Goal: Navigation & Orientation: Find specific page/section

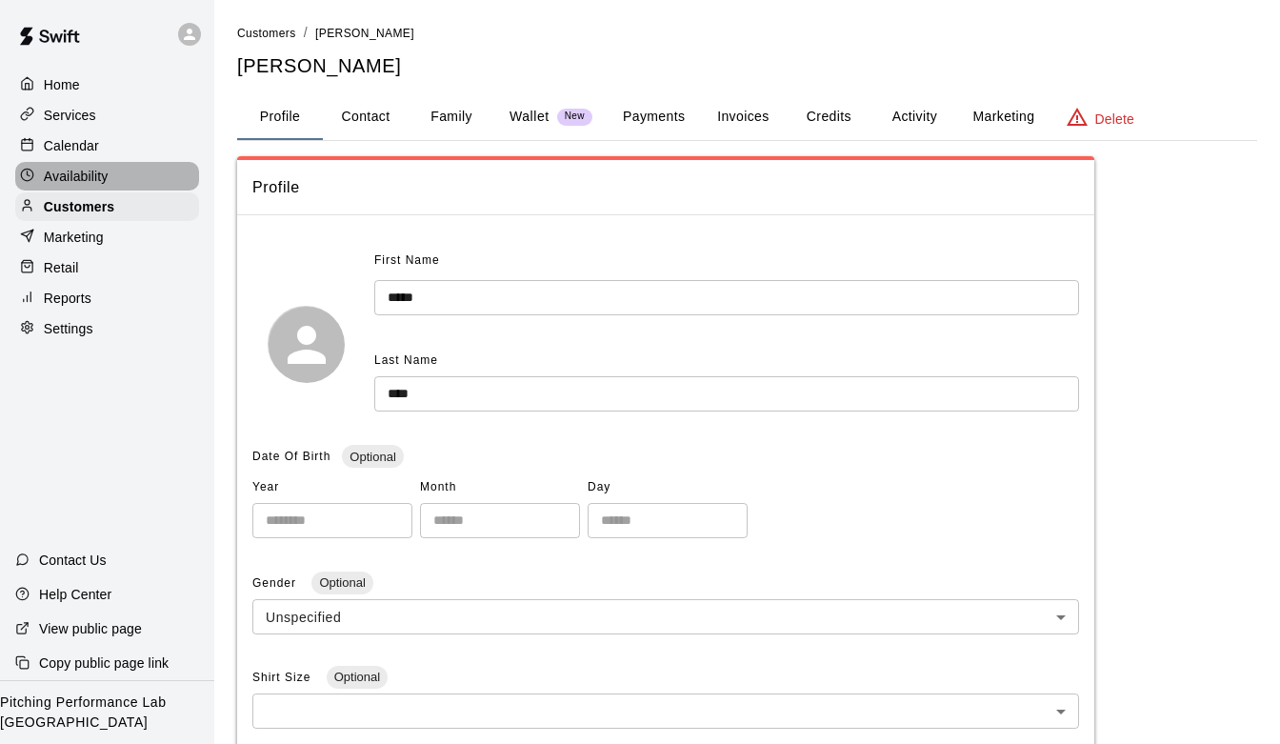
click at [61, 174] on p "Availability" at bounding box center [76, 176] width 65 height 19
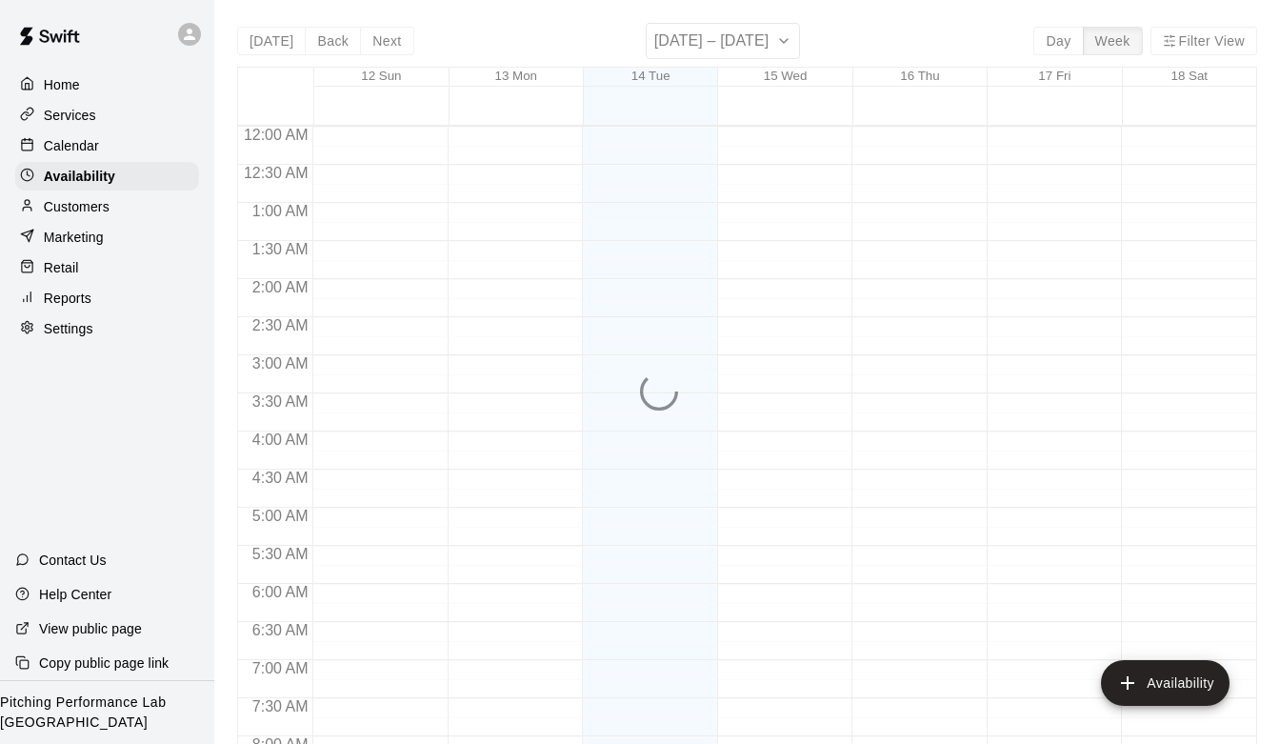
scroll to position [1190, 0]
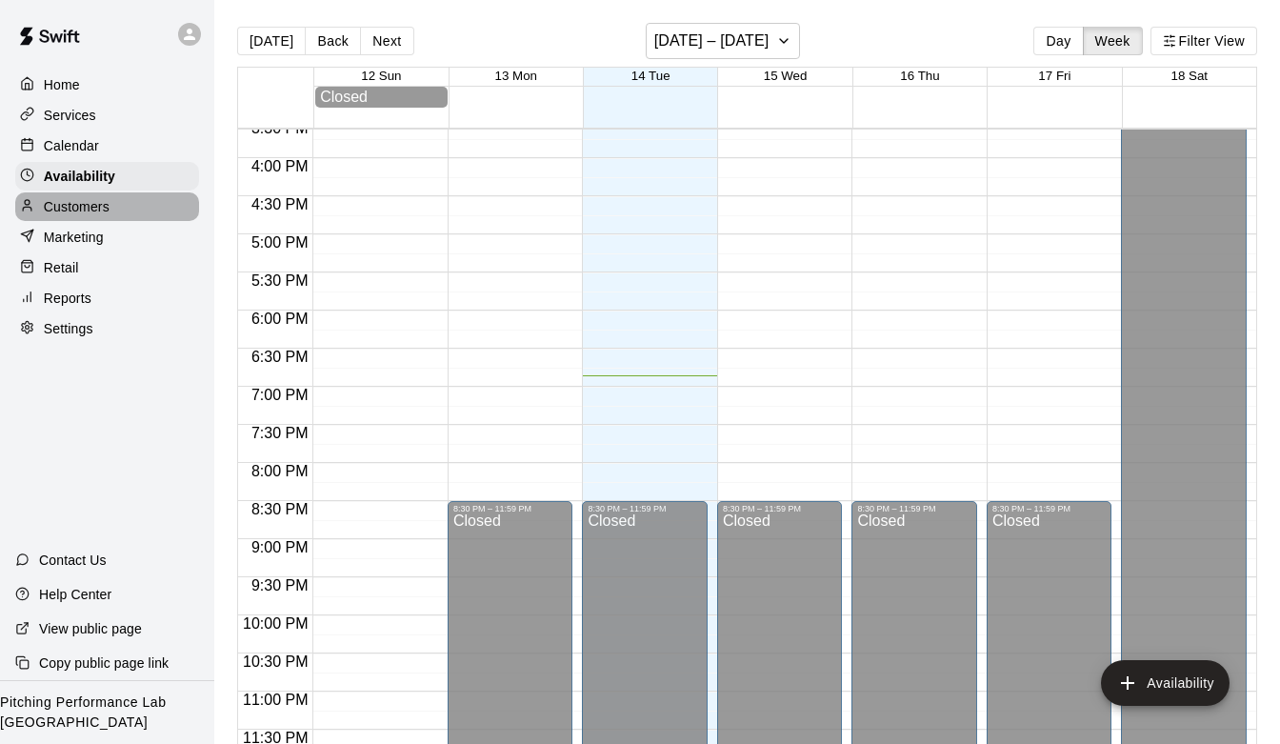
click at [96, 208] on p "Customers" at bounding box center [77, 206] width 66 height 19
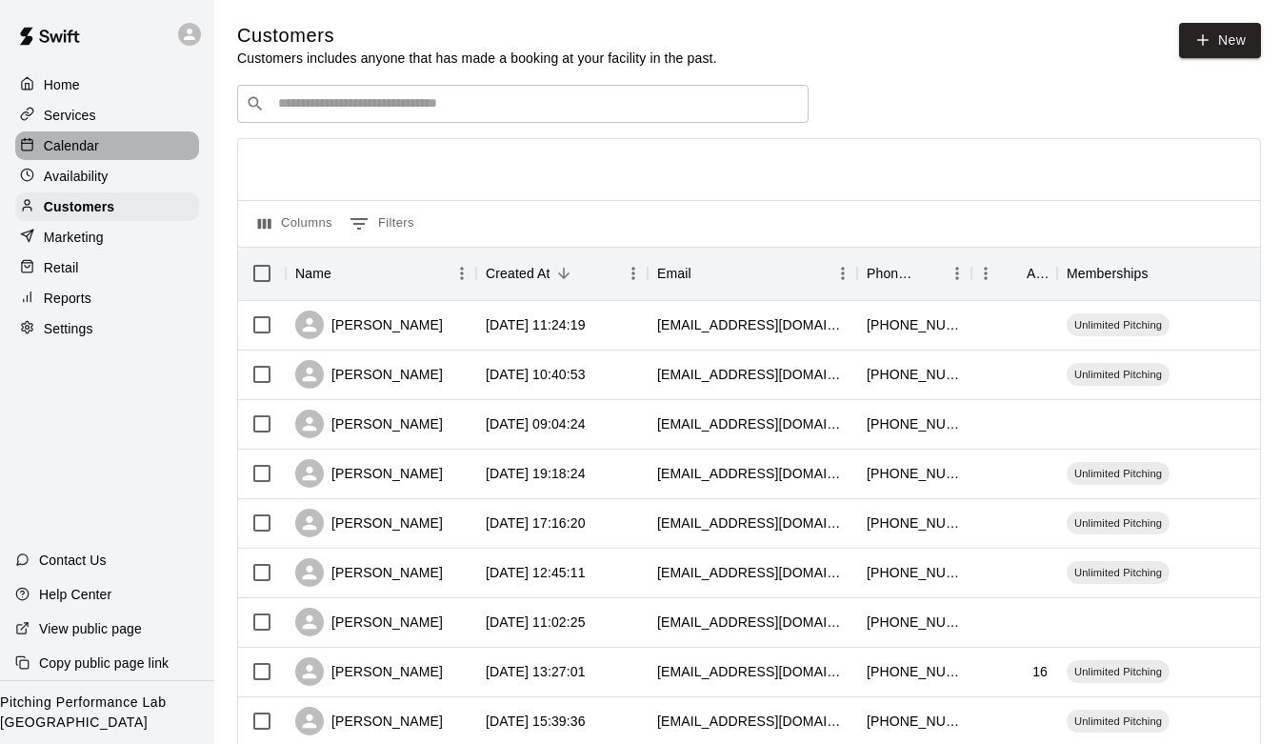
click at [77, 146] on p "Calendar" at bounding box center [71, 145] width 55 height 19
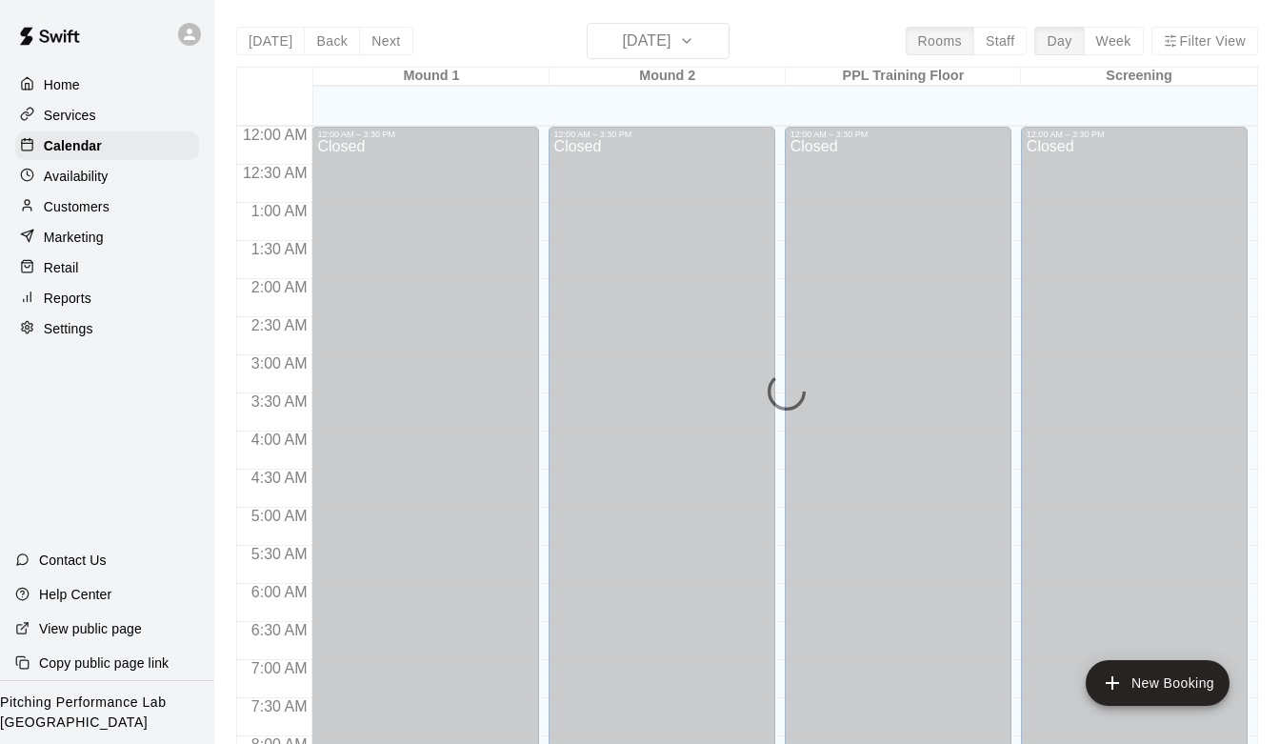
scroll to position [1133, 0]
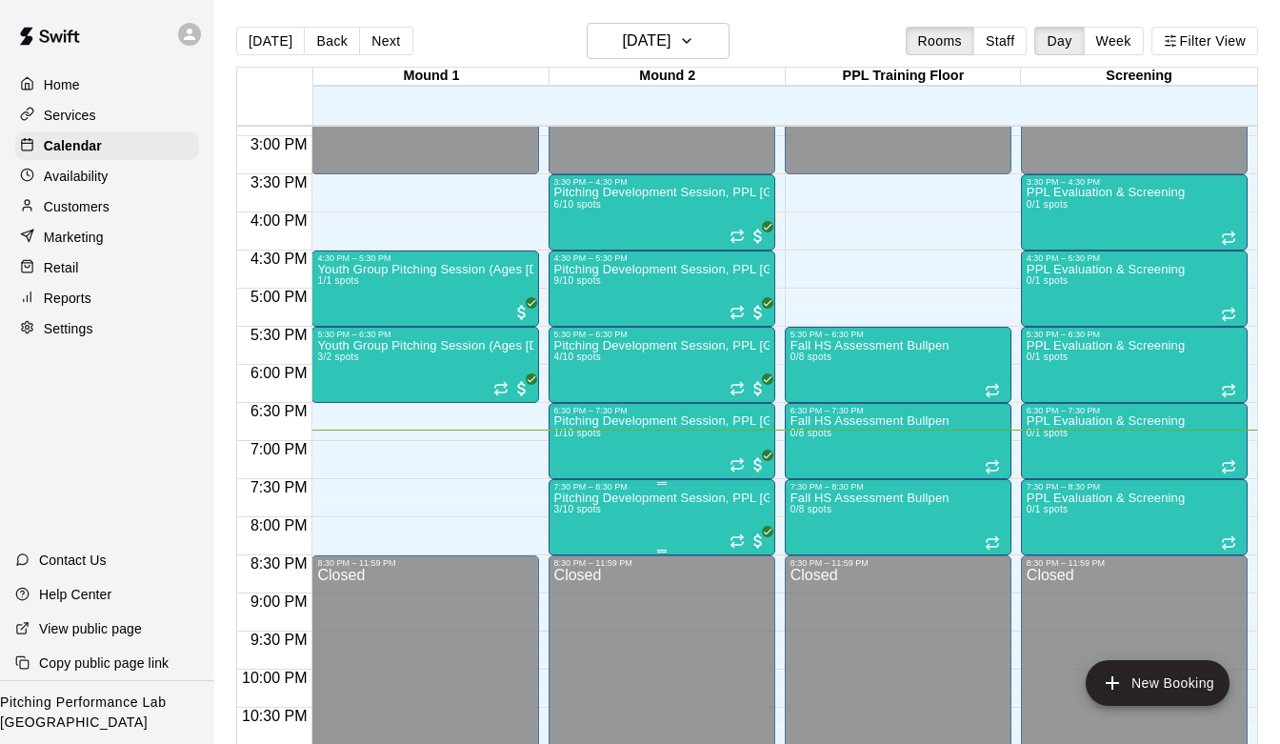
click at [638, 498] on p "Pitching Development Session, PPL [GEOGRAPHIC_DATA] (Ages [DEMOGRAPHIC_DATA]+)" at bounding box center [661, 498] width 215 height 0
click at [571, 567] on img "edit" at bounding box center [574, 563] width 22 height 22
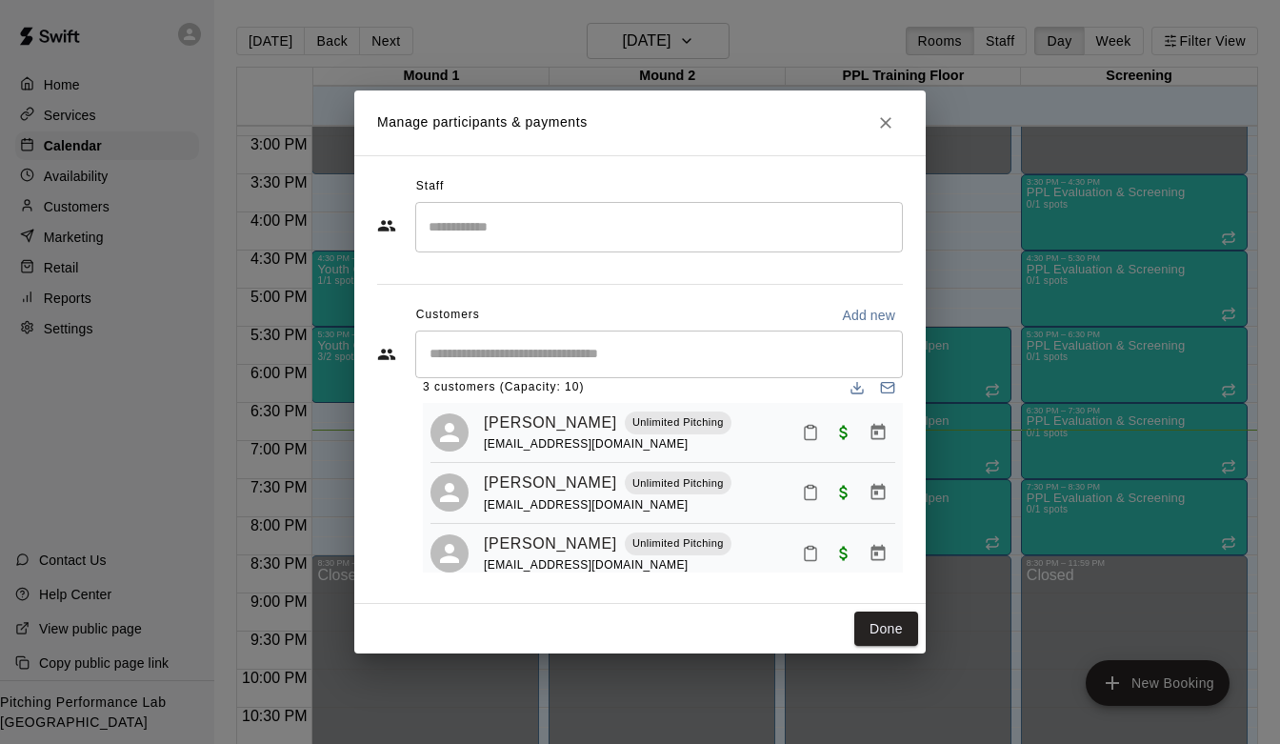
scroll to position [47, 0]
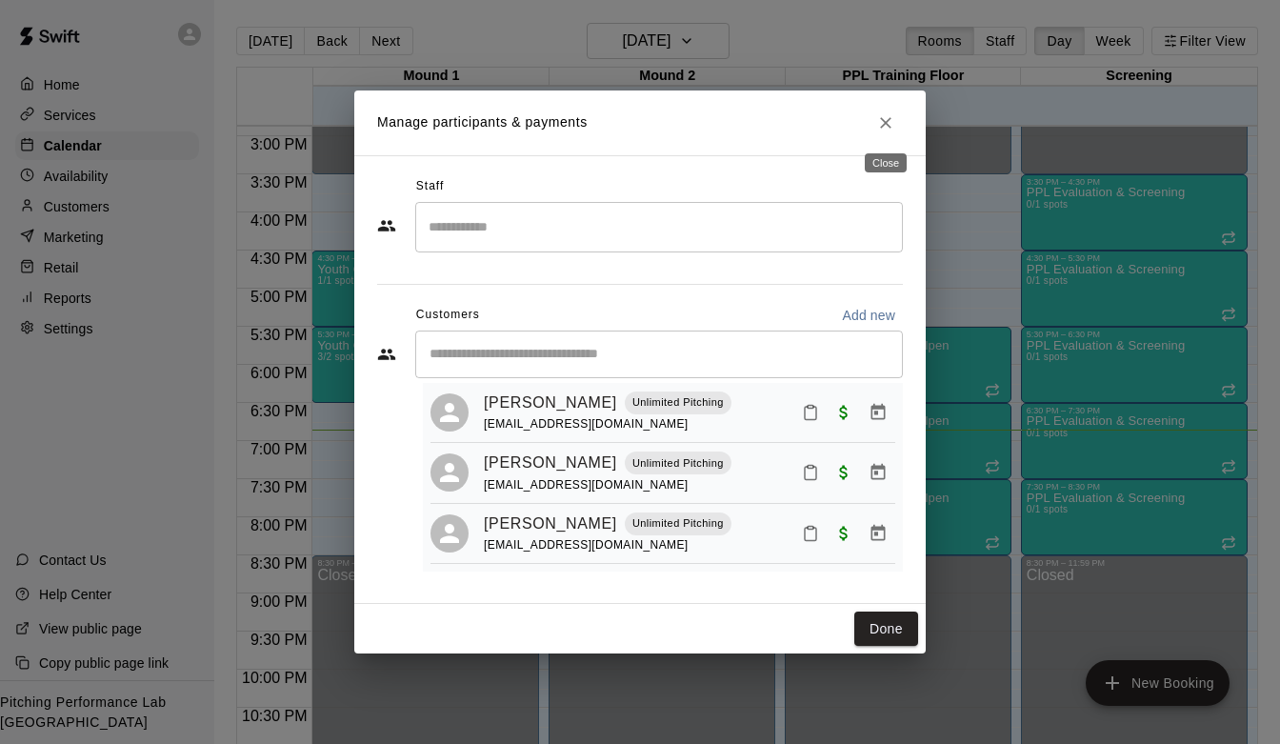
click at [882, 129] on icon "Close" at bounding box center [885, 122] width 19 height 19
